Goal: Navigation & Orientation: Find specific page/section

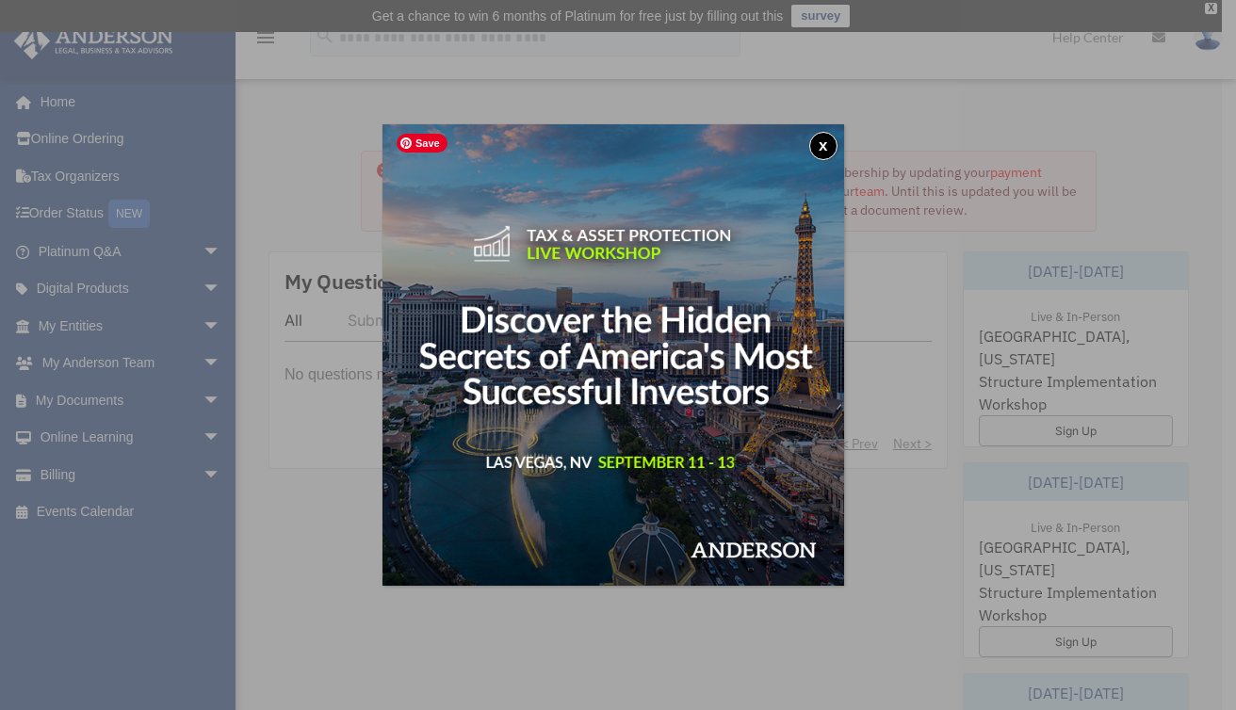
click at [837, 139] on button "x" at bounding box center [823, 146] width 28 height 28
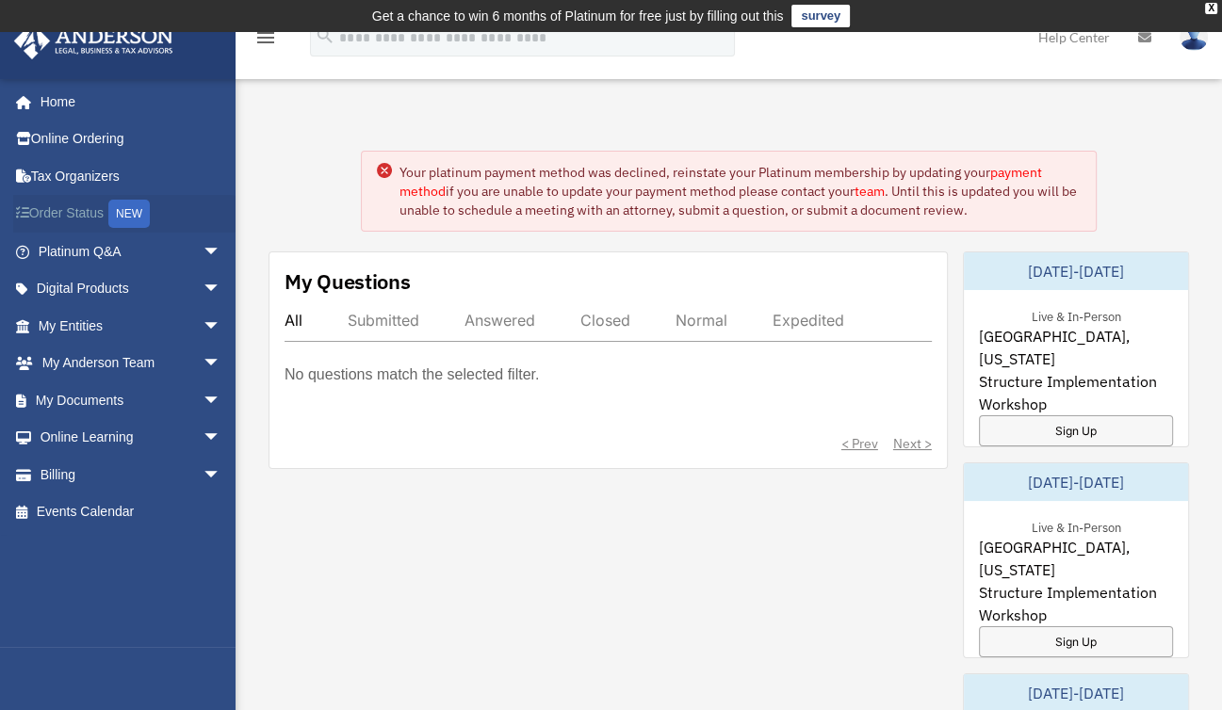
click at [87, 209] on link "Order Status NEW" at bounding box center [131, 214] width 236 height 39
click at [128, 439] on link "Online Learning arrow_drop_down" at bounding box center [131, 438] width 236 height 38
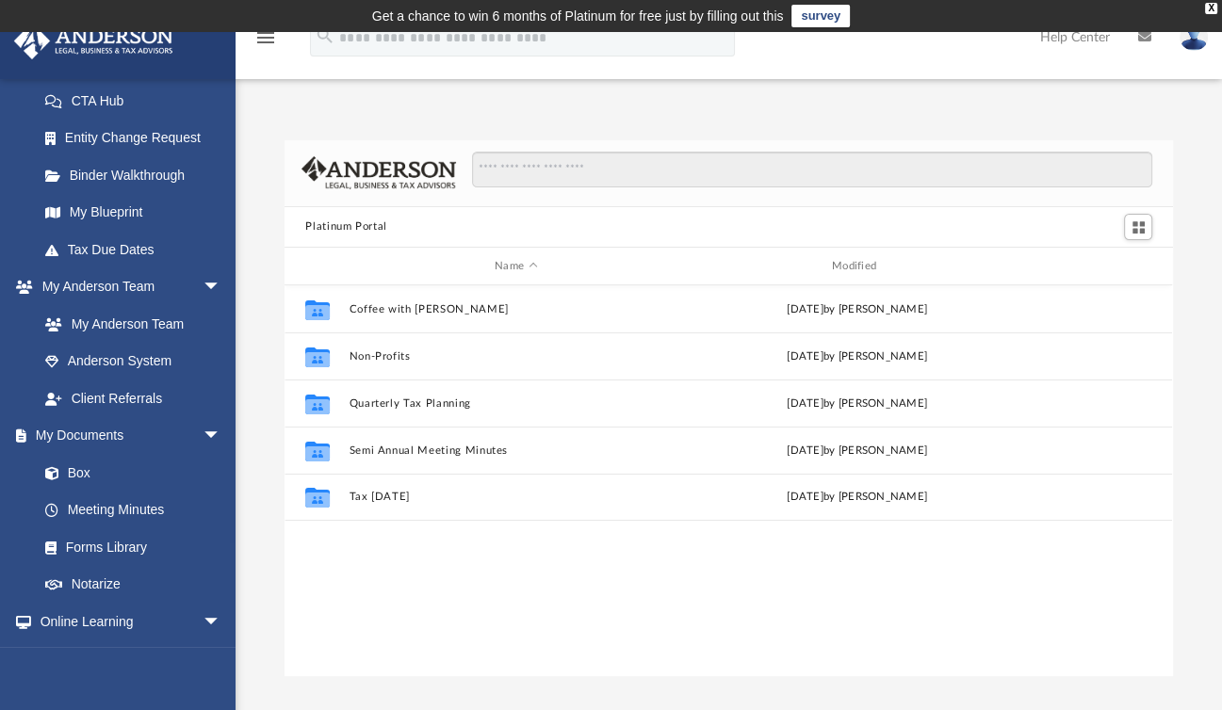
scroll to position [303, 0]
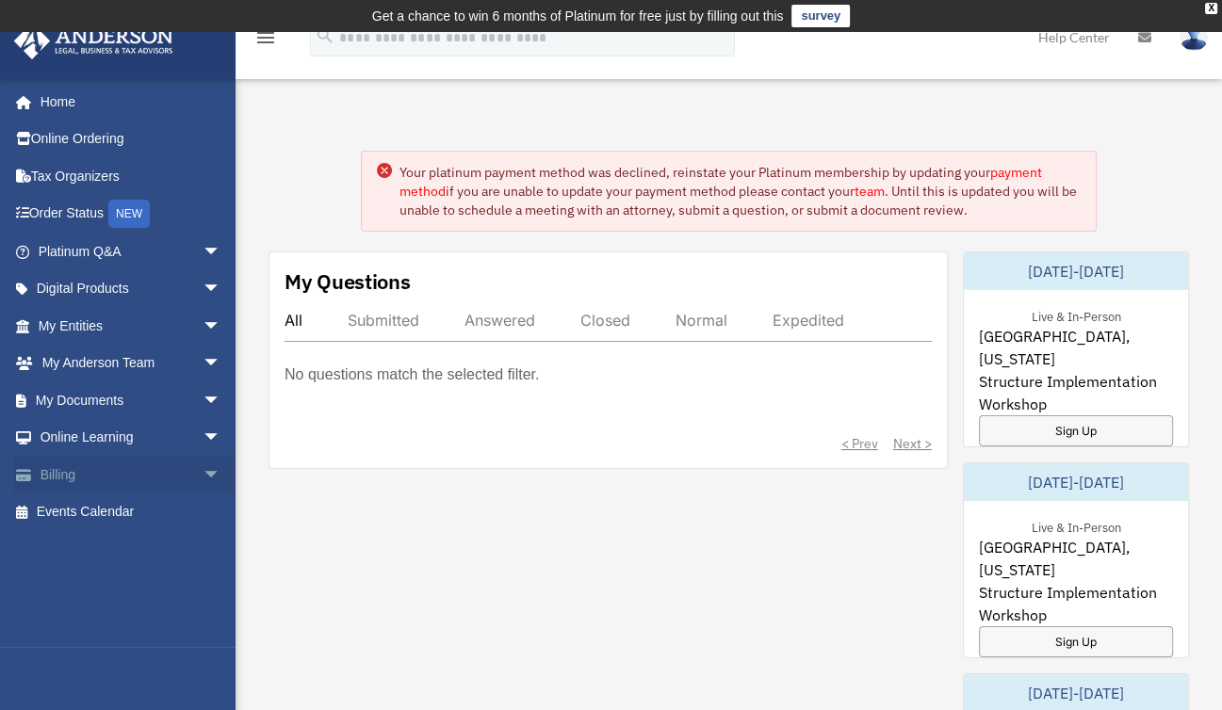
click at [55, 488] on link "Billing arrow_drop_down" at bounding box center [131, 475] width 236 height 38
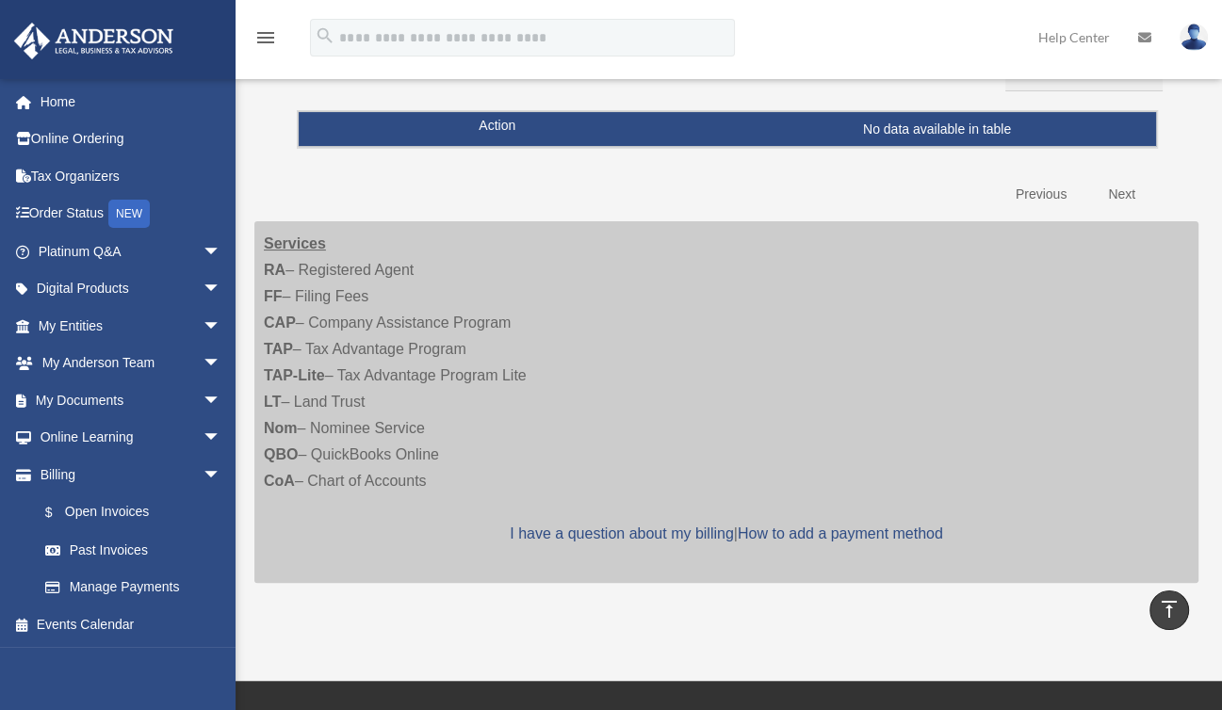
scroll to position [240, 0]
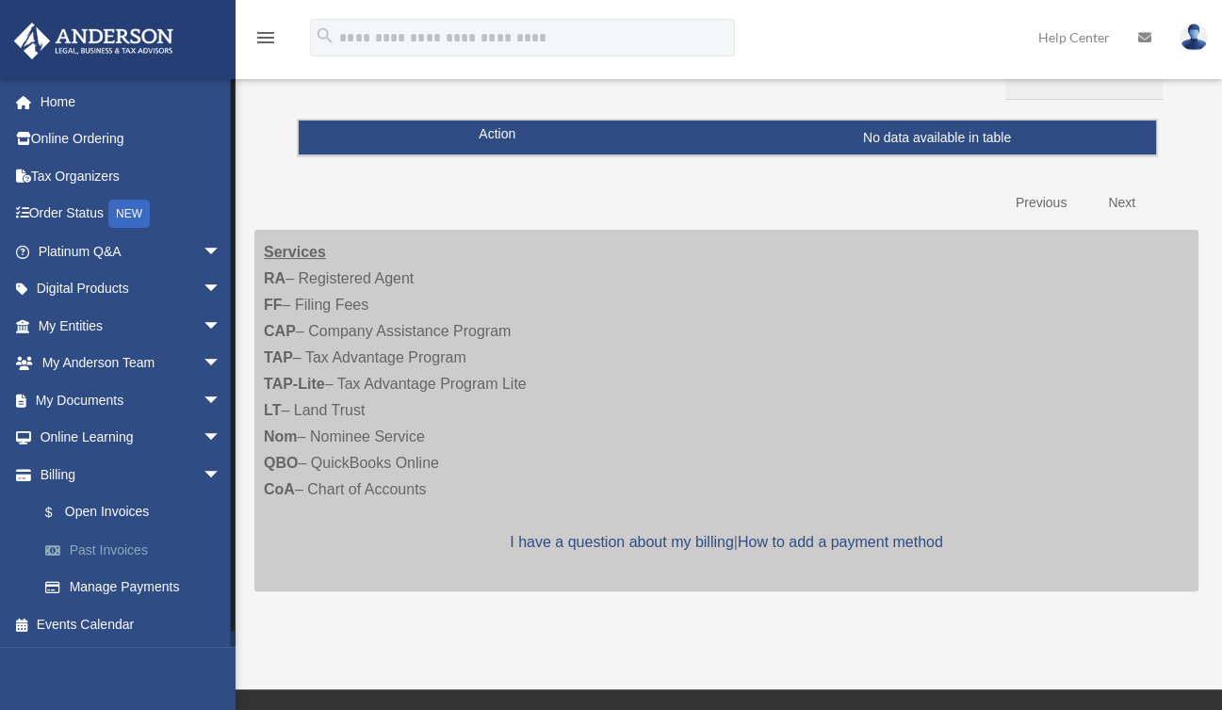
click at [115, 551] on link "Past Invoices" at bounding box center [137, 550] width 223 height 38
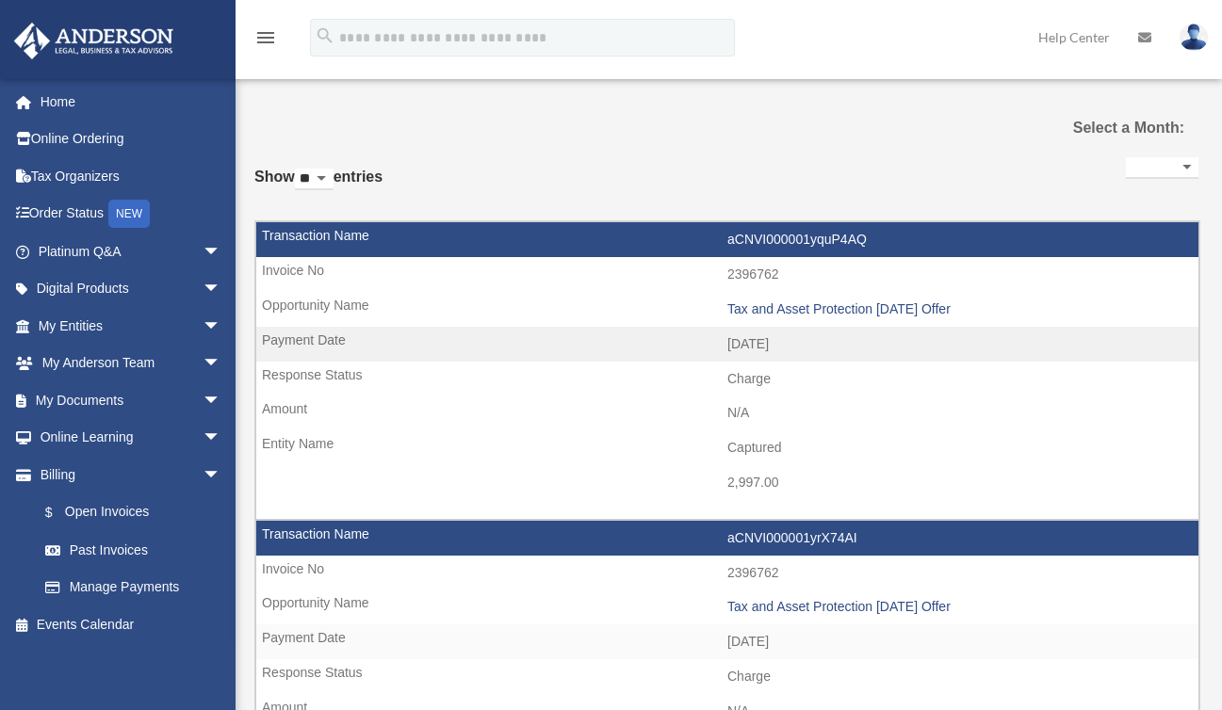
select select
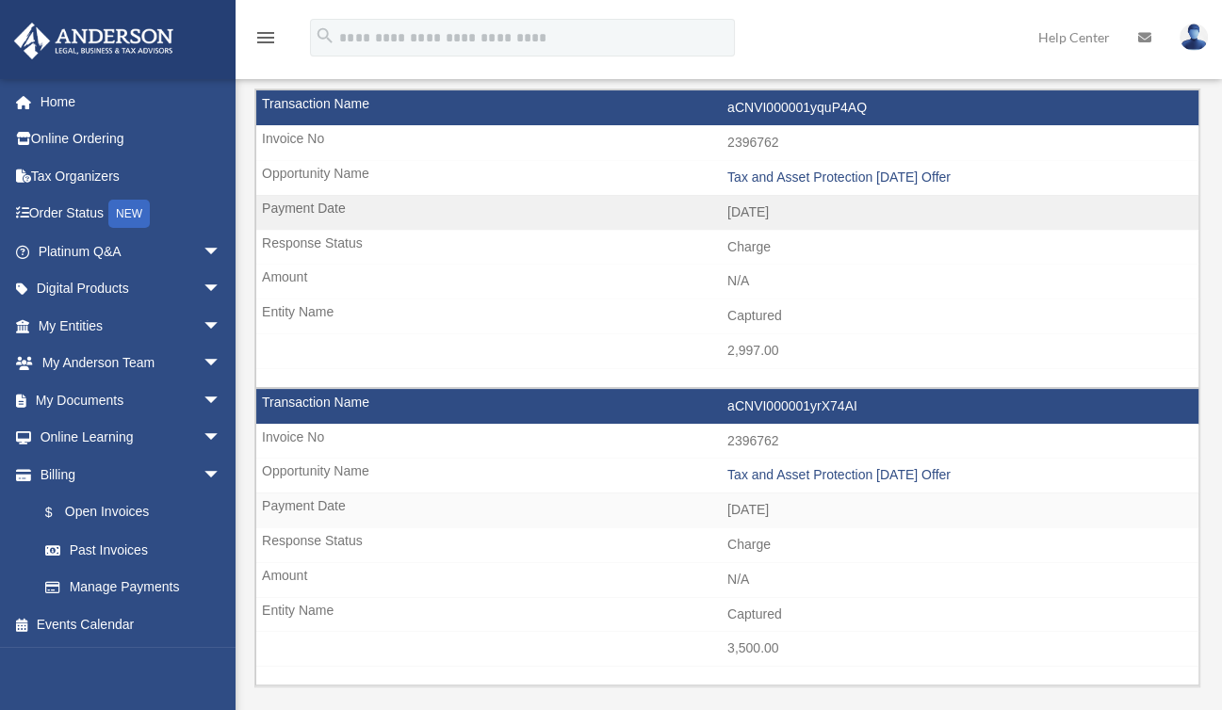
scroll to position [145, 0]
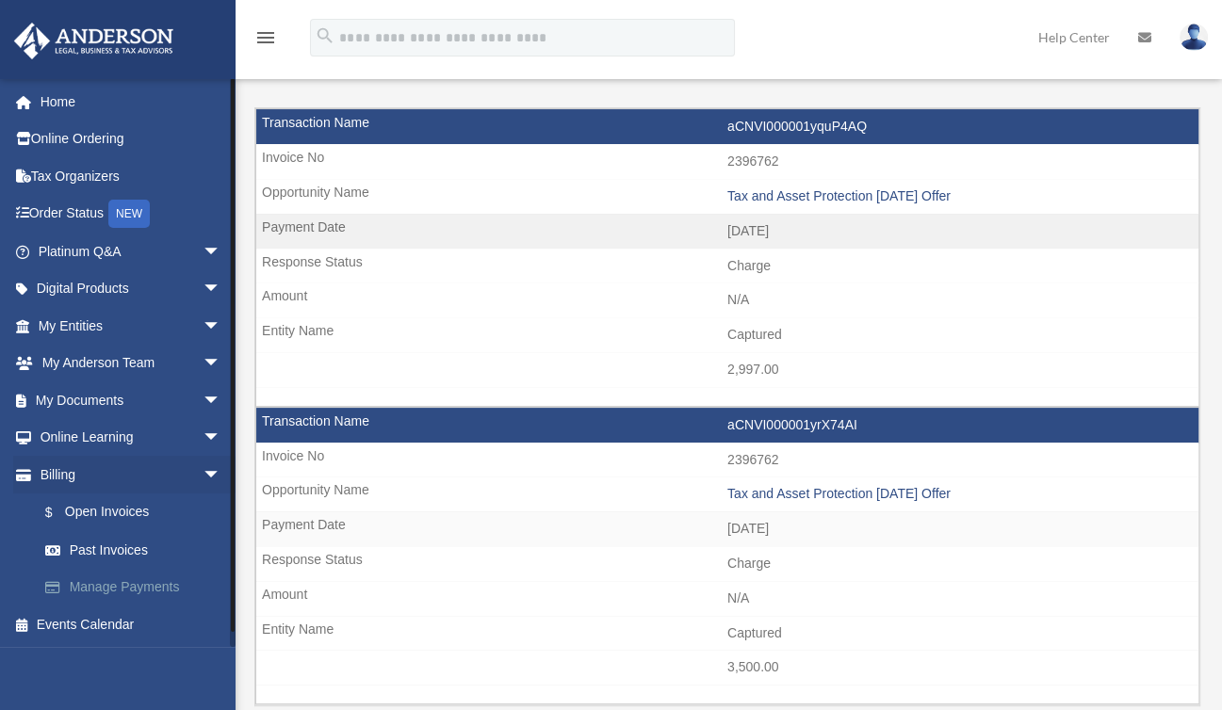
click at [131, 592] on link "Manage Payments" at bounding box center [137, 588] width 223 height 38
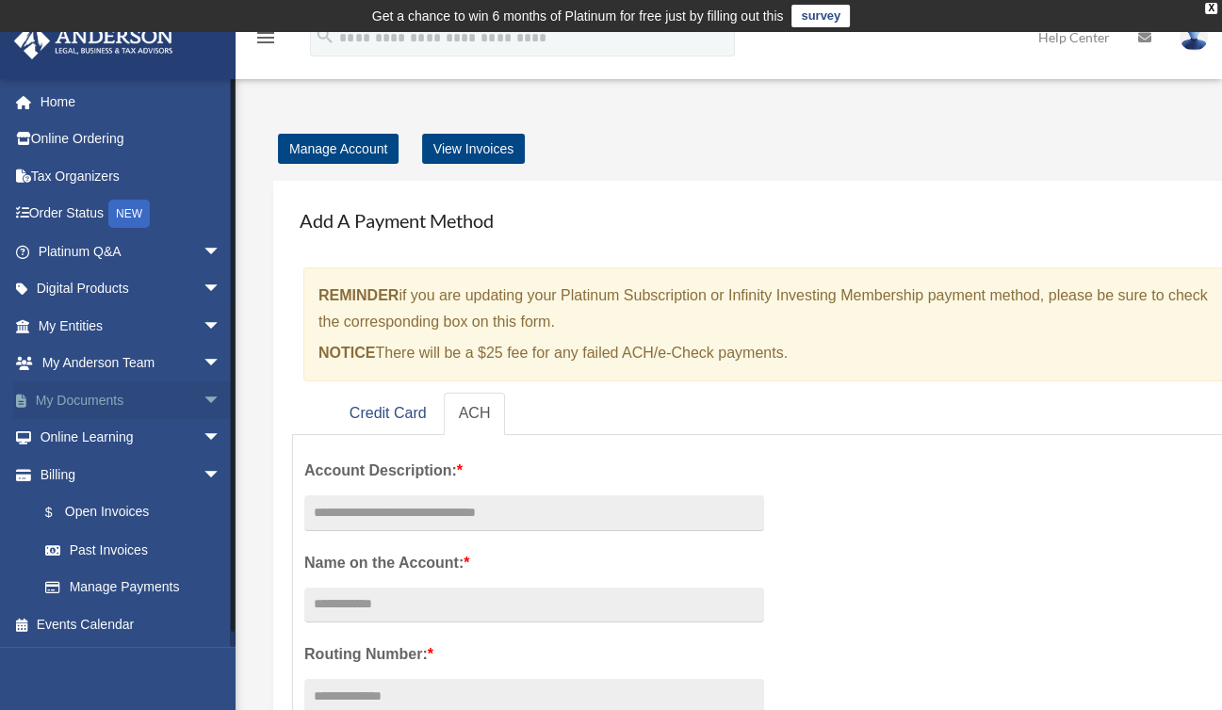
click at [113, 405] on link "My Documents arrow_drop_down" at bounding box center [131, 401] width 236 height 38
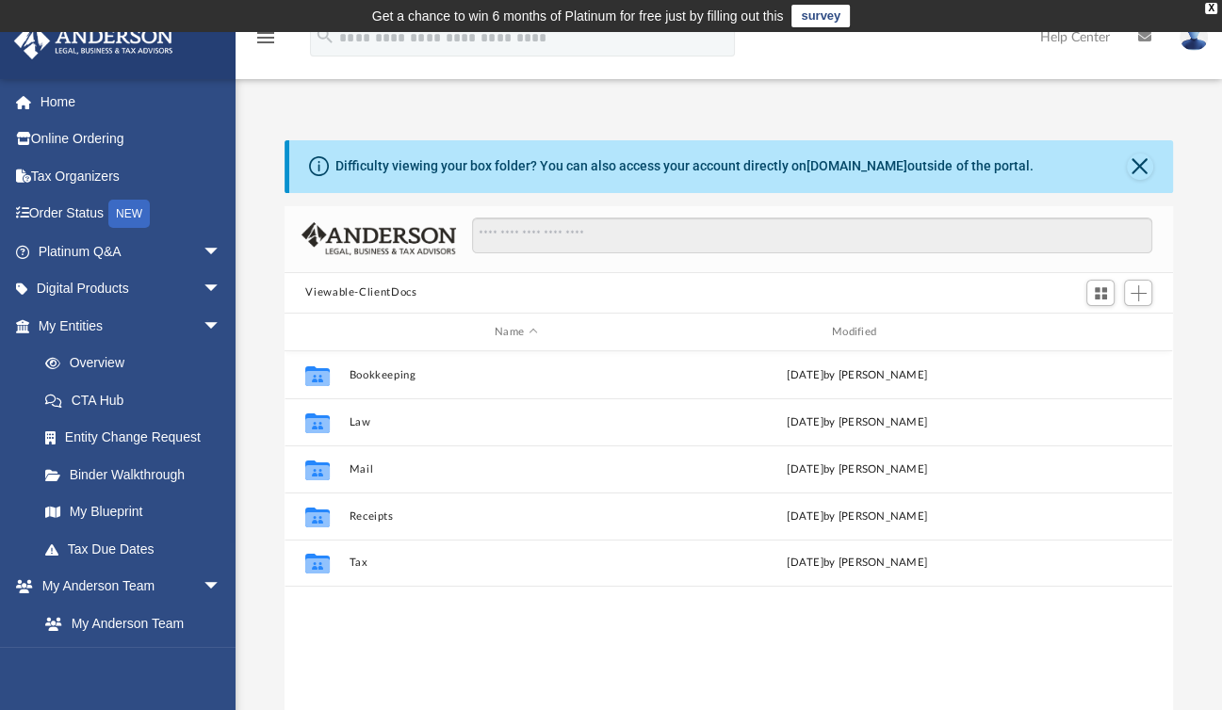
scroll to position [414, 873]
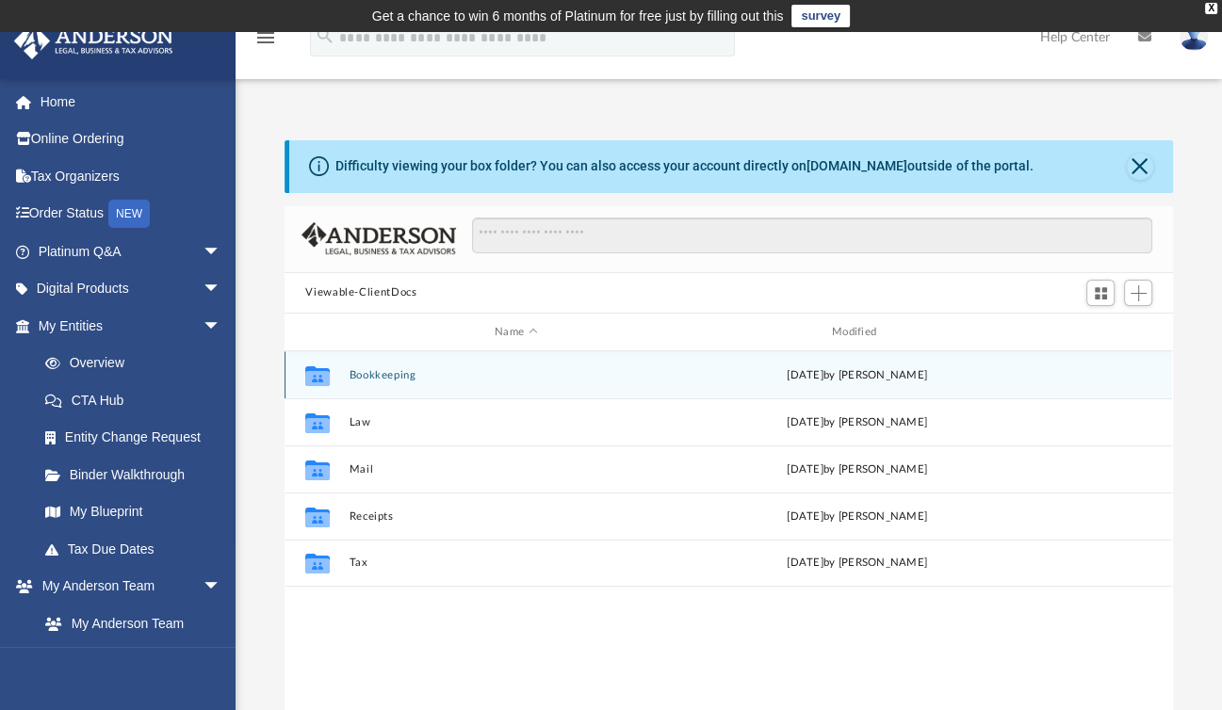
click at [898, 378] on div "Sat Feb 15 2025 by Charles Rogler" at bounding box center [858, 375] width 334 height 17
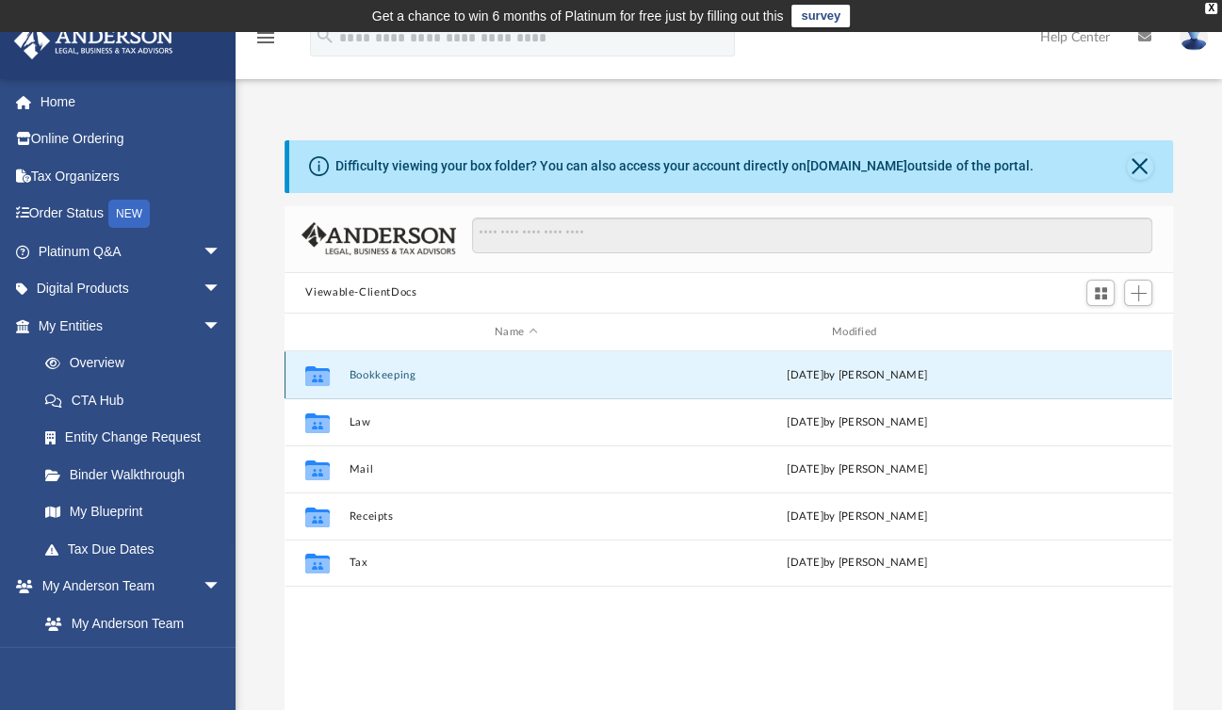
click at [386, 373] on button "Bookkeeping" at bounding box center [517, 375] width 334 height 12
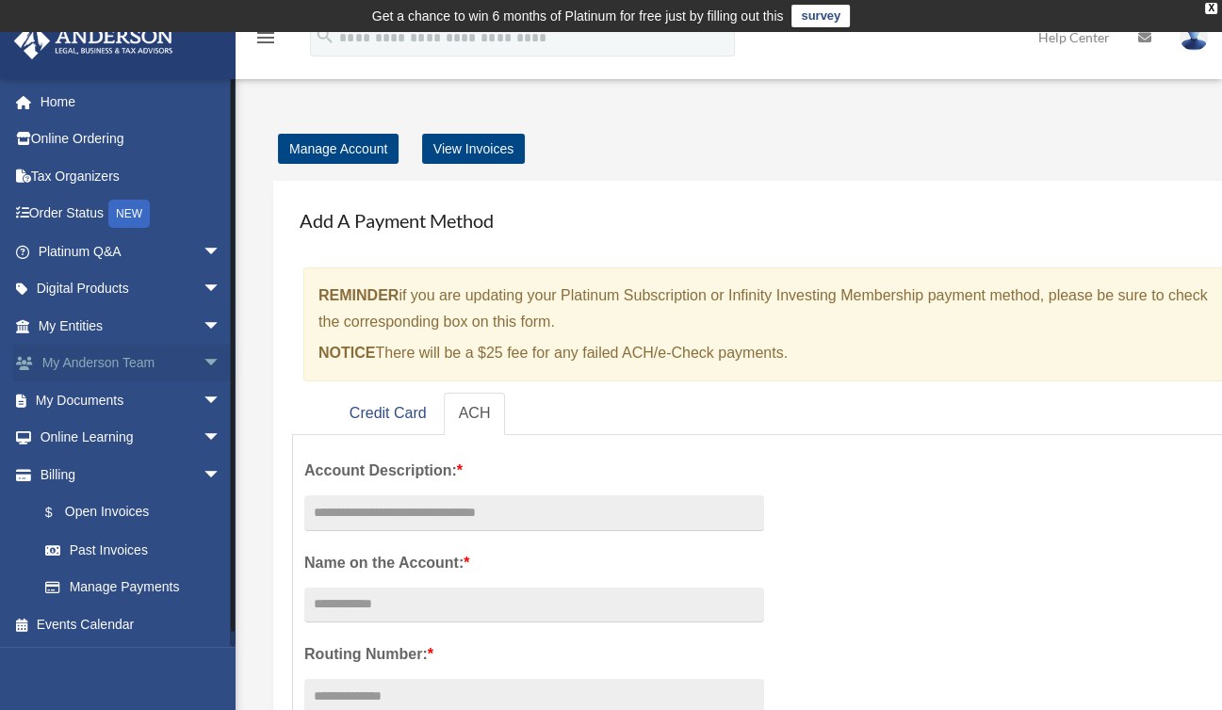
click at [100, 369] on link "My Anderson Team arrow_drop_down" at bounding box center [131, 364] width 236 height 38
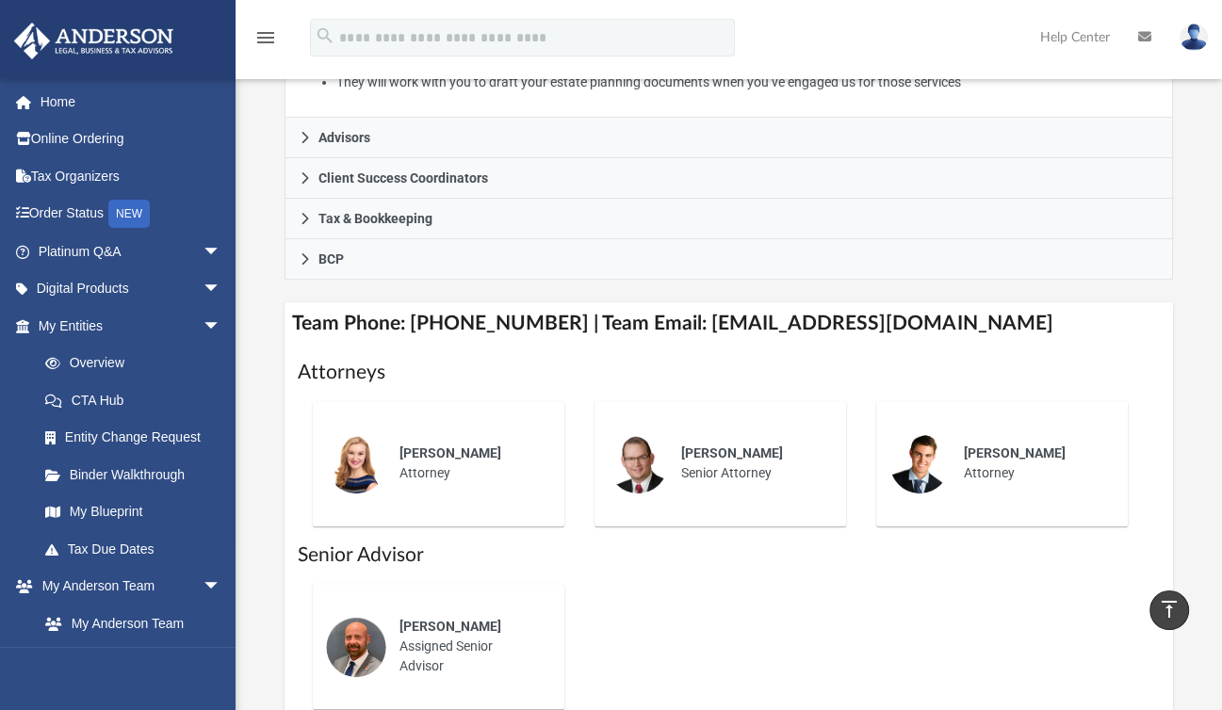
scroll to position [554, 0]
